Goal: Task Accomplishment & Management: Complete application form

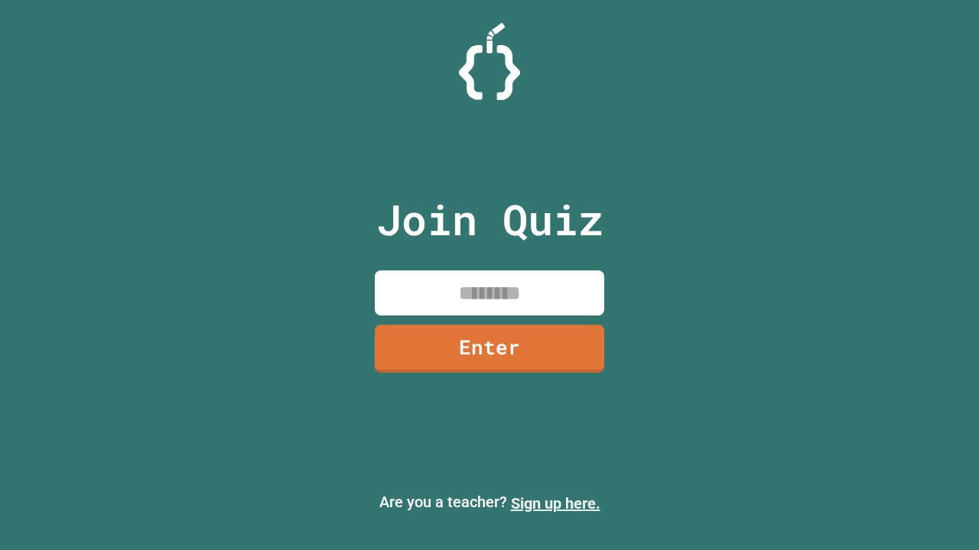
click at [555, 504] on link "Sign up here." at bounding box center [555, 504] width 89 height 18
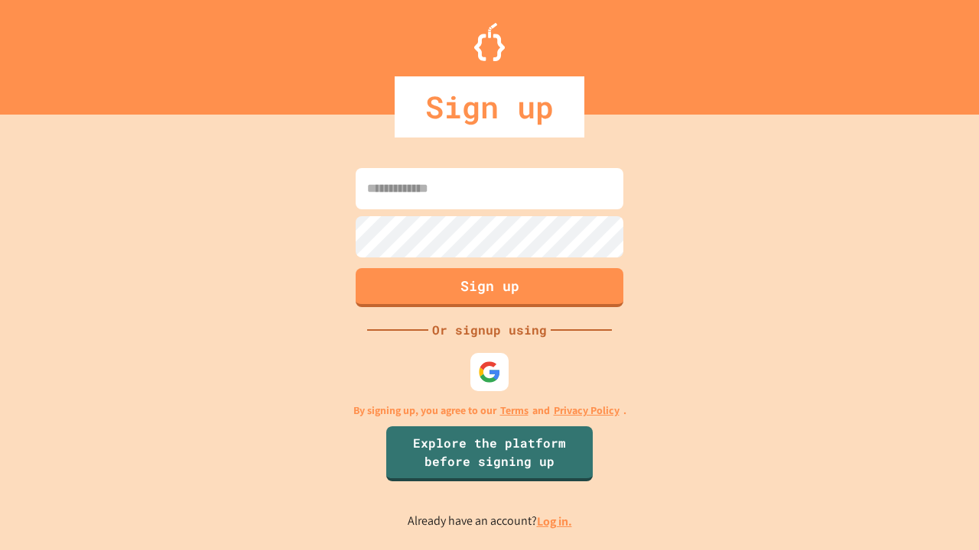
click at [555, 521] on link "Log in." at bounding box center [554, 522] width 35 height 16
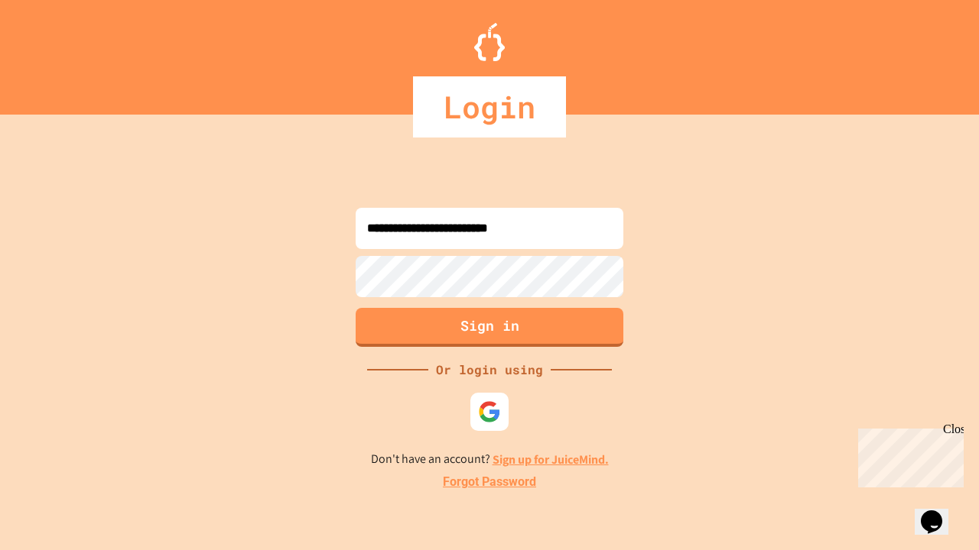
type input "**********"
